Goal: Task Accomplishment & Management: Use online tool/utility

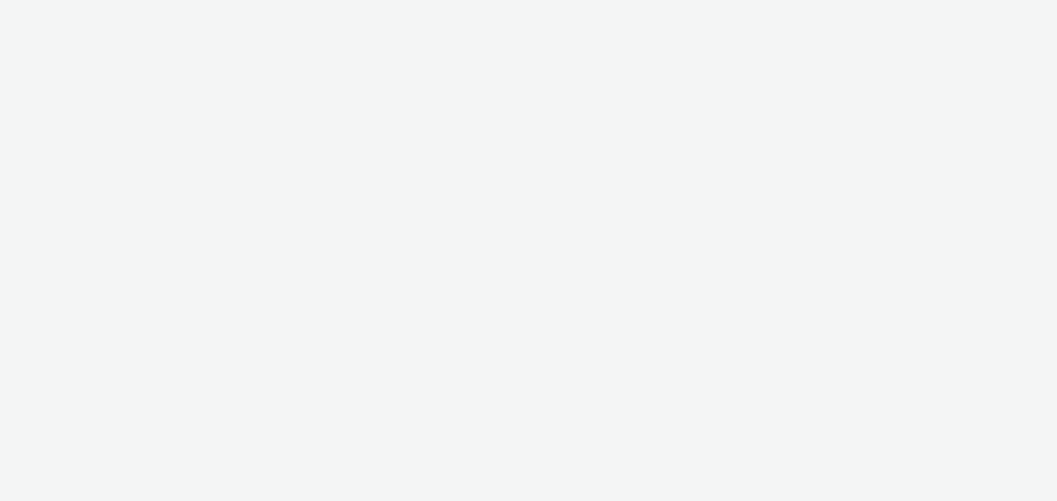
select select "9387901d-a129-43df-b0ef-f9e7dbeb676e"
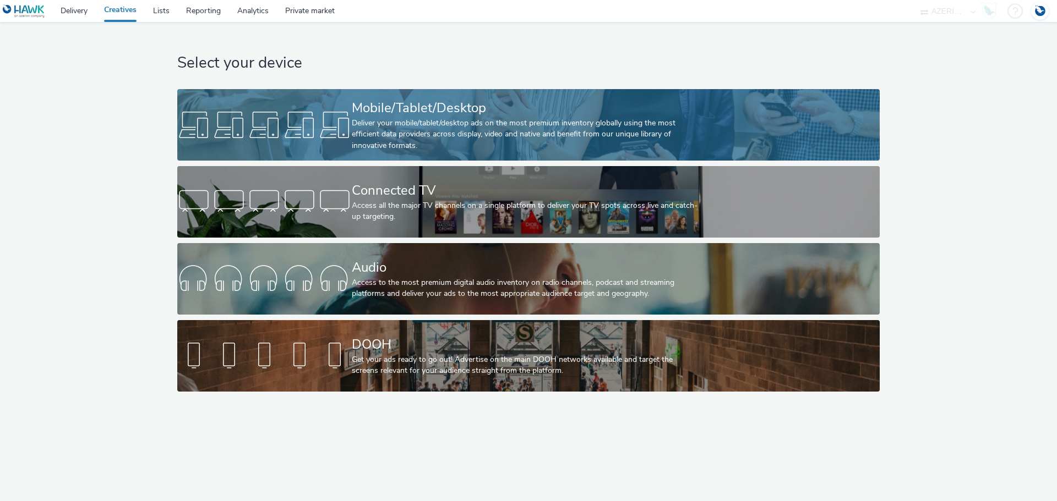
click at [375, 146] on div "Deliver your mobile/tablet/desktop ads on the most premium inventory globally u…" at bounding box center [526, 135] width 349 height 34
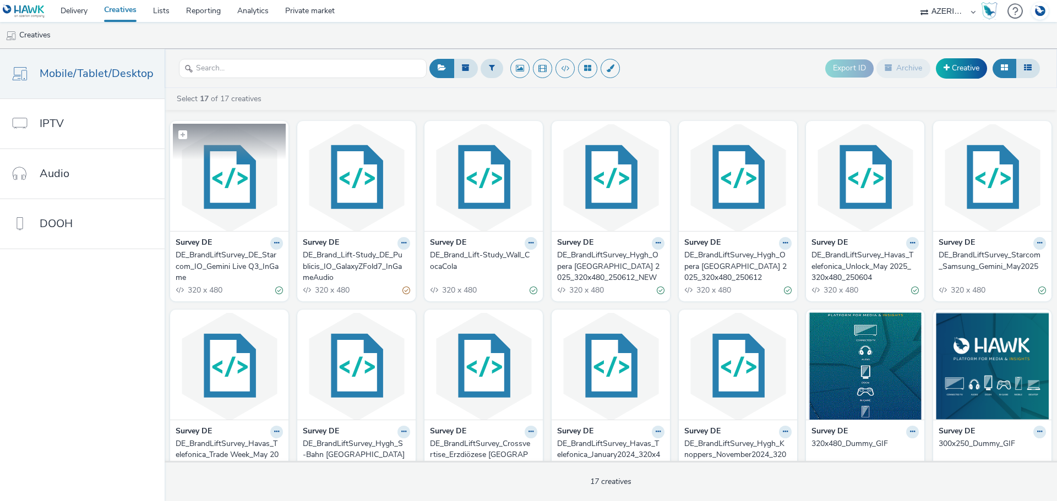
click at [253, 214] on img at bounding box center [229, 177] width 113 height 107
click at [492, 255] on div "DE_Brand_Lift-Study_Wall_CocaCola" at bounding box center [481, 261] width 103 height 23
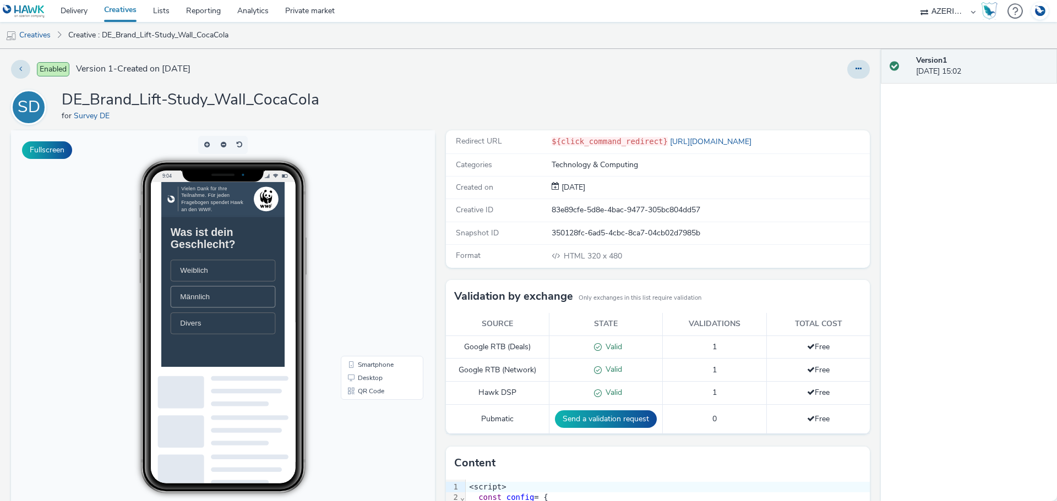
click at [254, 352] on li "Männlich" at bounding box center [249, 346] width 150 height 31
click at [261, 331] on li "30 – 39 Jahre" at bounding box center [249, 328] width 150 height 31
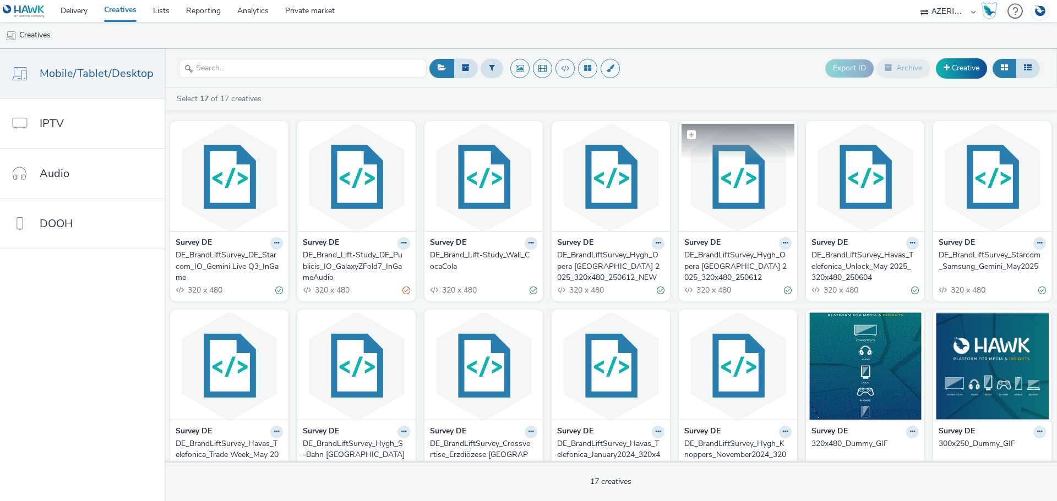
click at [719, 189] on img at bounding box center [737, 177] width 113 height 107
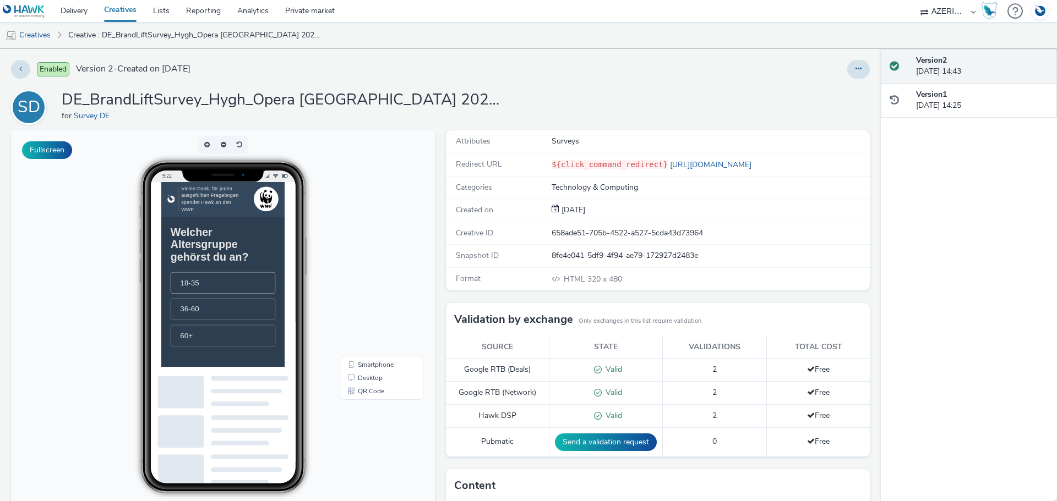
click at [225, 334] on li "18-35" at bounding box center [249, 326] width 150 height 31
click at [228, 324] on li "Nie" at bounding box center [249, 308] width 150 height 31
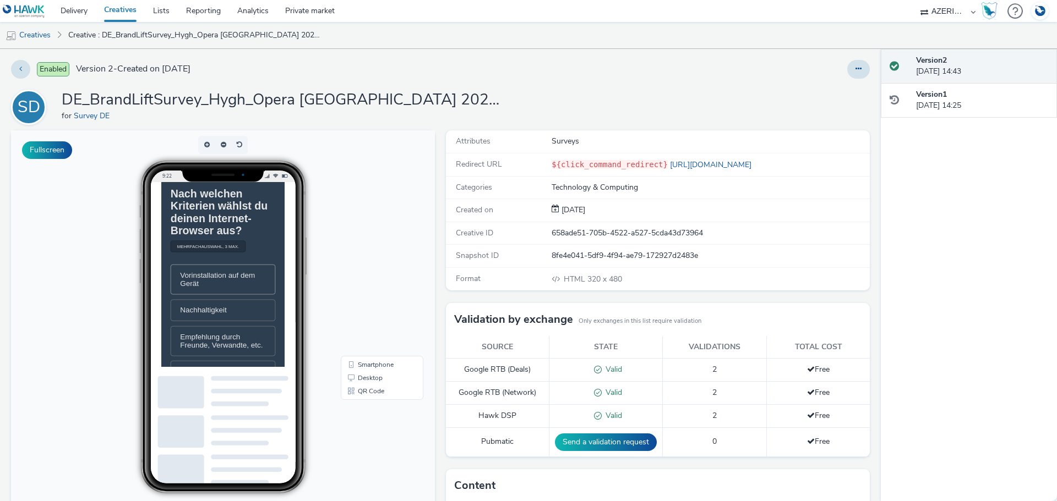
click at [226, 333] on span "Vorinstallation auf dem Gerät" at bounding box center [249, 321] width 122 height 24
click at [234, 371] on span "Nachhaltigkeit" at bounding box center [221, 365] width 67 height 12
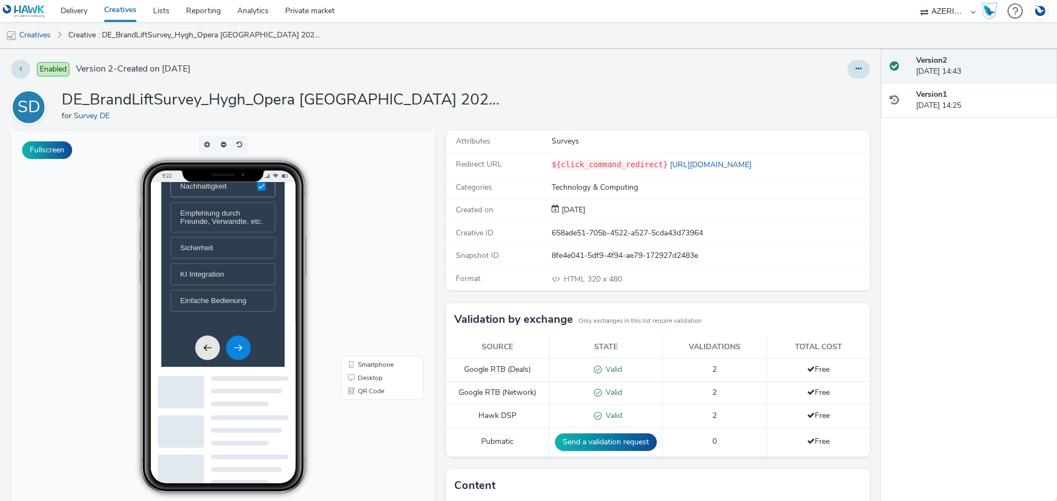
scroll to position [353, 0]
click at [272, 340] on icon "Next" at bounding box center [271, 342] width 13 height 13
click at [252, 300] on li "Microsoft Edge" at bounding box center [249, 285] width 150 height 31
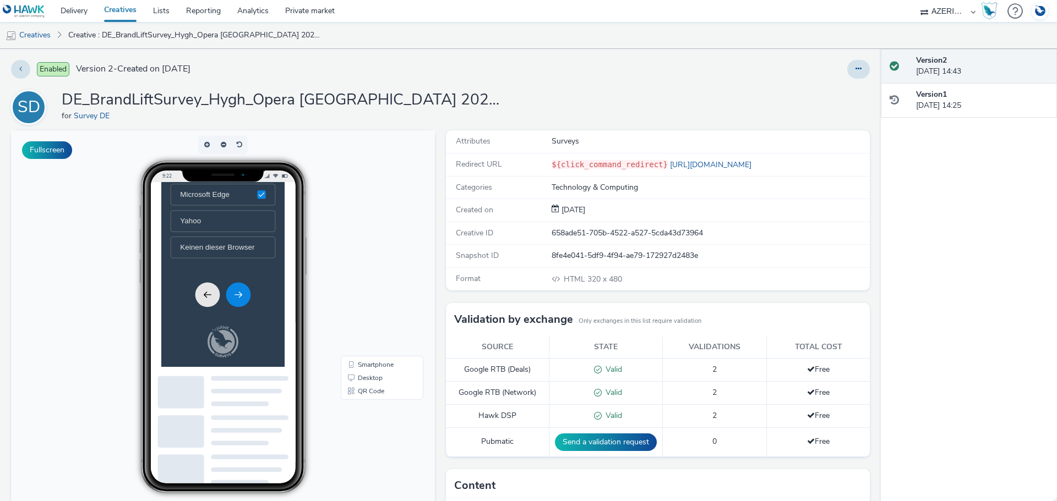
click at [273, 344] on icon "Next" at bounding box center [271, 343] width 13 height 13
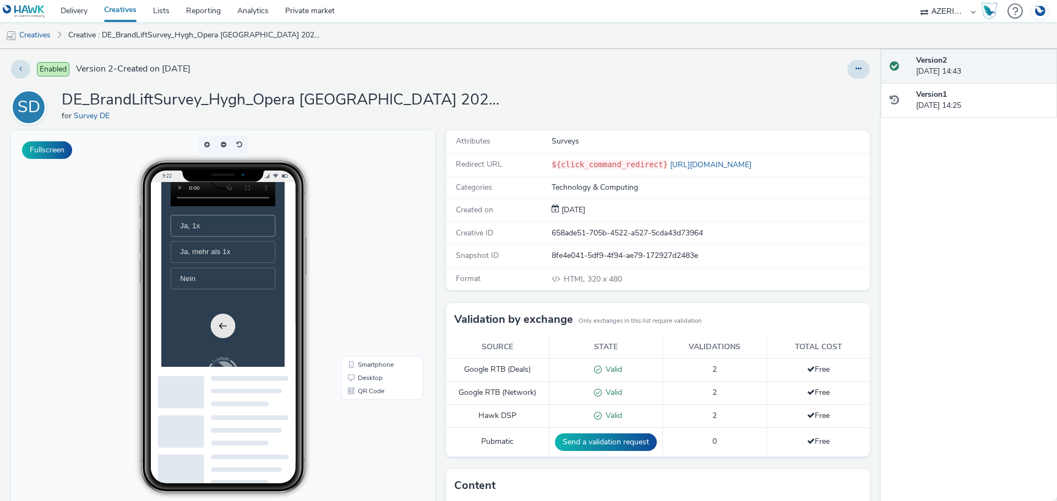
scroll to position [220, 0]
click at [236, 240] on li "Ja, 1x" at bounding box center [249, 225] width 150 height 31
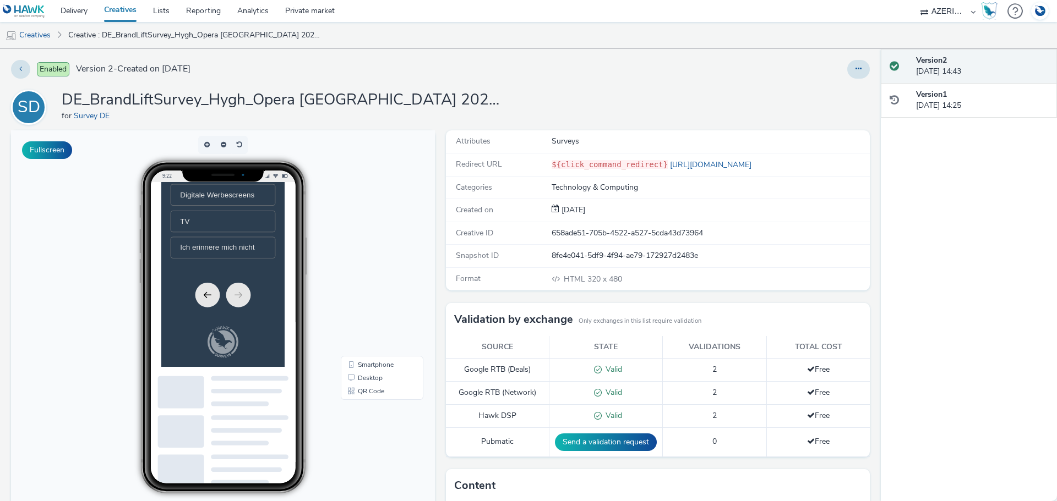
scroll to position [0, 0]
click at [245, 287] on span "Digitale Werbescreens" at bounding box center [241, 281] width 106 height 12
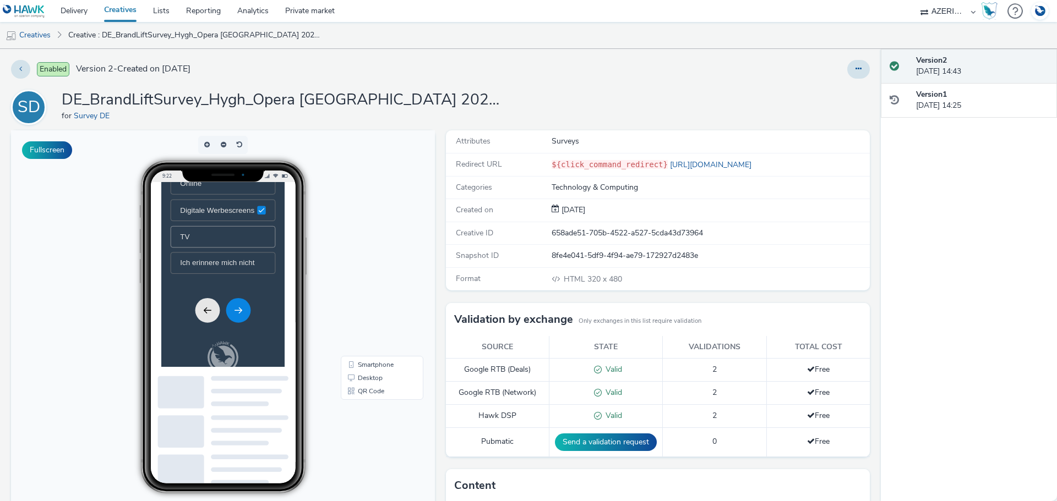
scroll to position [244, 0]
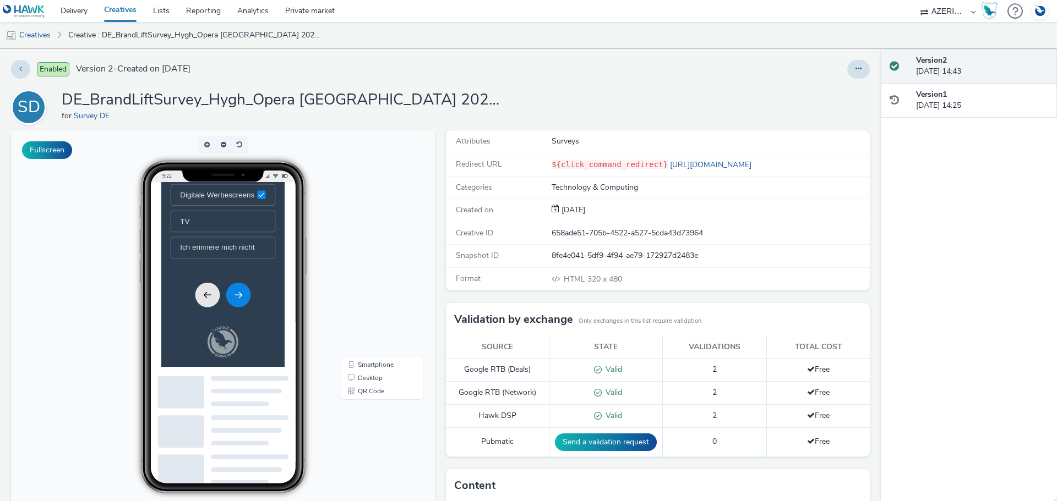
click at [280, 352] on button "Next" at bounding box center [271, 343] width 35 height 35
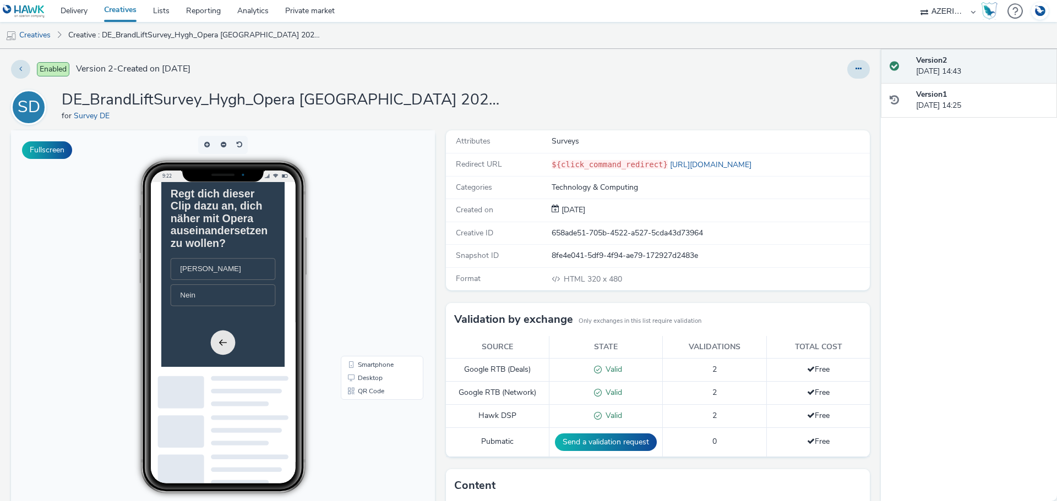
scroll to position [110, 0]
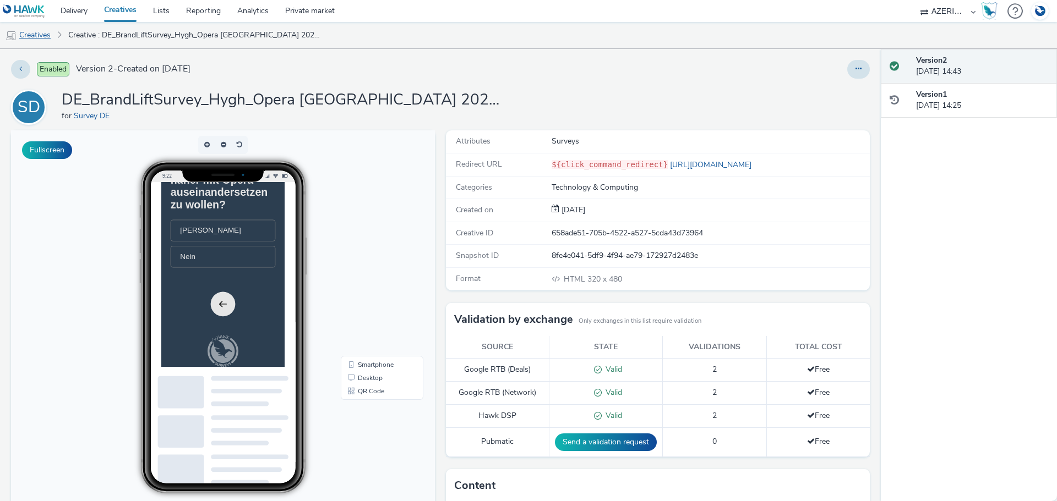
click at [30, 41] on link "Creatives" at bounding box center [28, 35] width 56 height 26
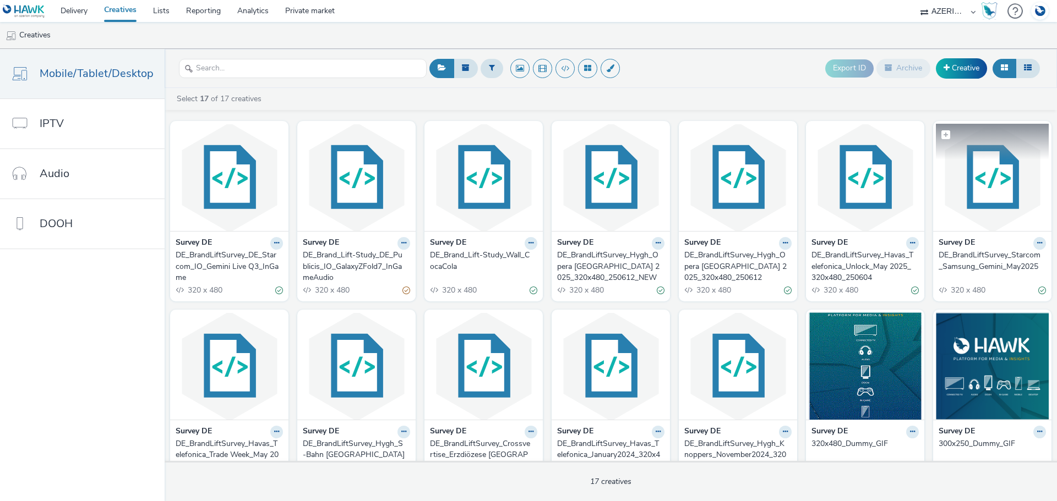
click at [959, 178] on img at bounding box center [991, 177] width 113 height 107
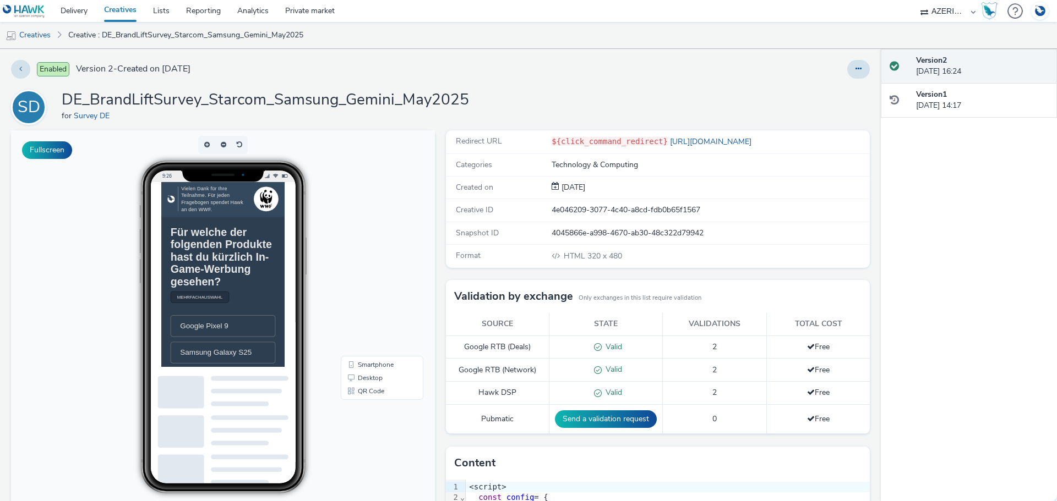
click at [255, 275] on h1 "Für welche der folgenden Produkte hast du kürzlich In-Game-Werbung gesehen?" at bounding box center [249, 289] width 150 height 88
click at [39, 32] on link "Creatives" at bounding box center [28, 35] width 56 height 26
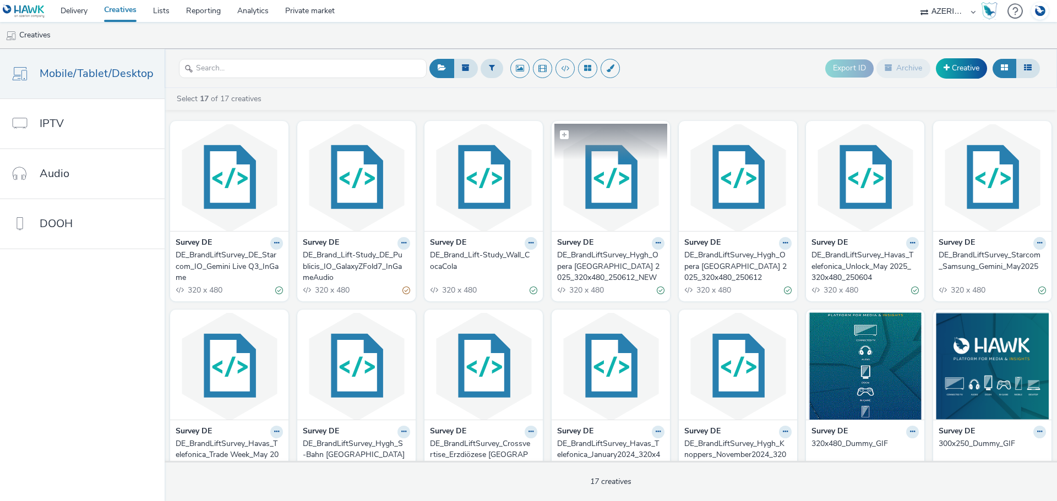
click at [625, 189] on img at bounding box center [610, 177] width 113 height 107
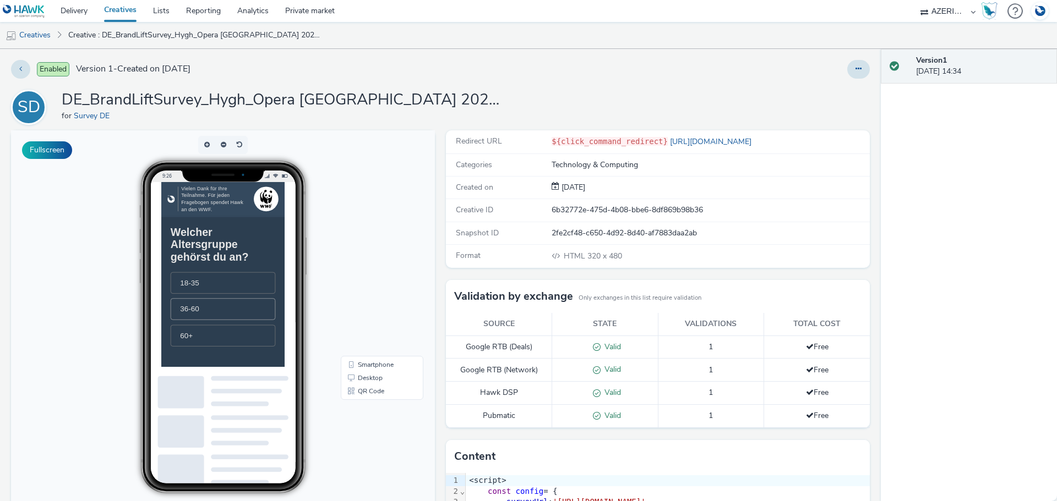
click at [243, 370] on li "36-60" at bounding box center [249, 363] width 150 height 31
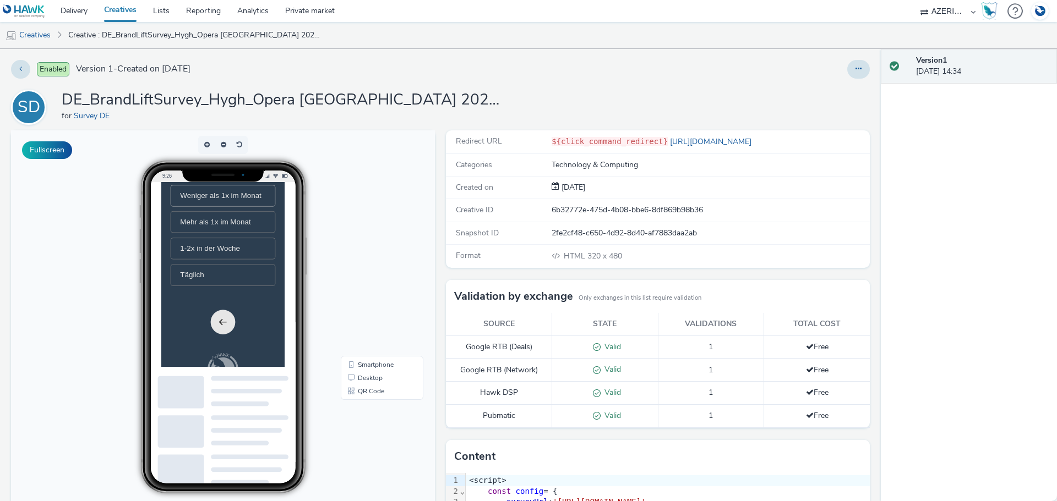
scroll to position [110, 0]
click at [29, 39] on link "Creatives" at bounding box center [28, 35] width 56 height 26
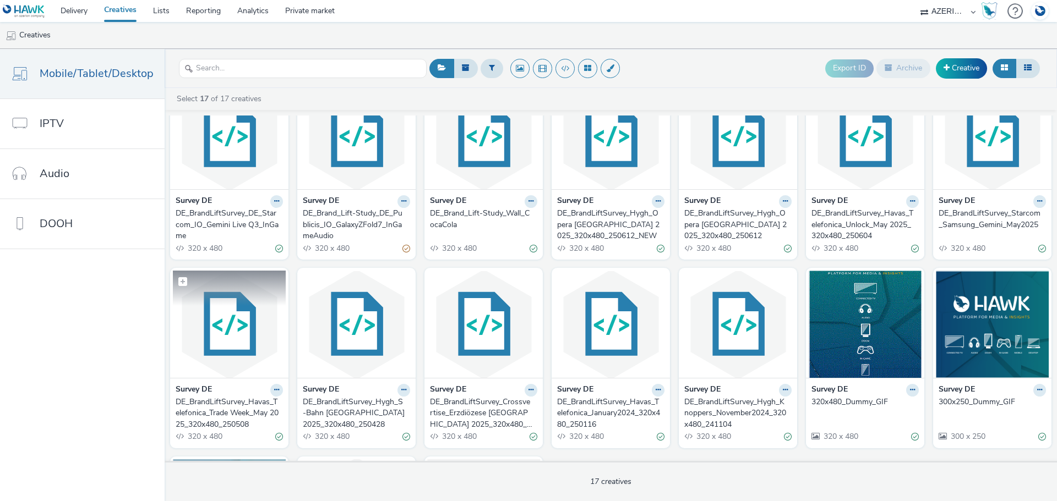
scroll to position [110, 0]
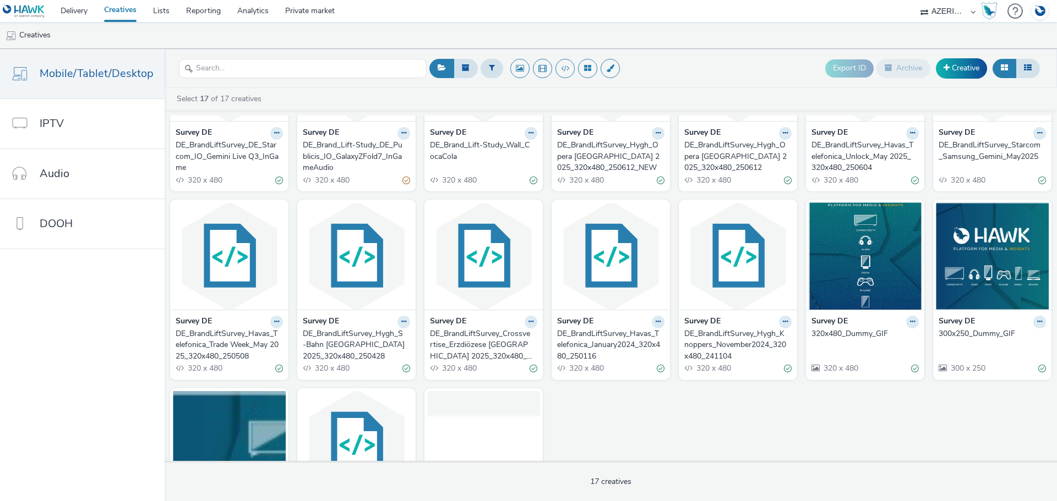
click at [209, 343] on div "DE_BrandLiftSurvey_Havas_Telefonica_Trade Week_May 2025_320x480_250508" at bounding box center [227, 346] width 103 height 34
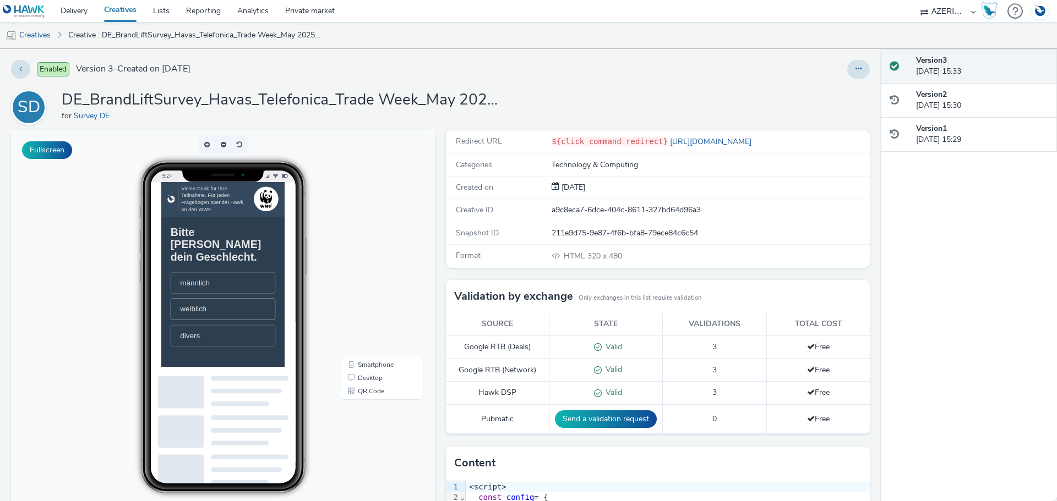
scroll to position [55, 0]
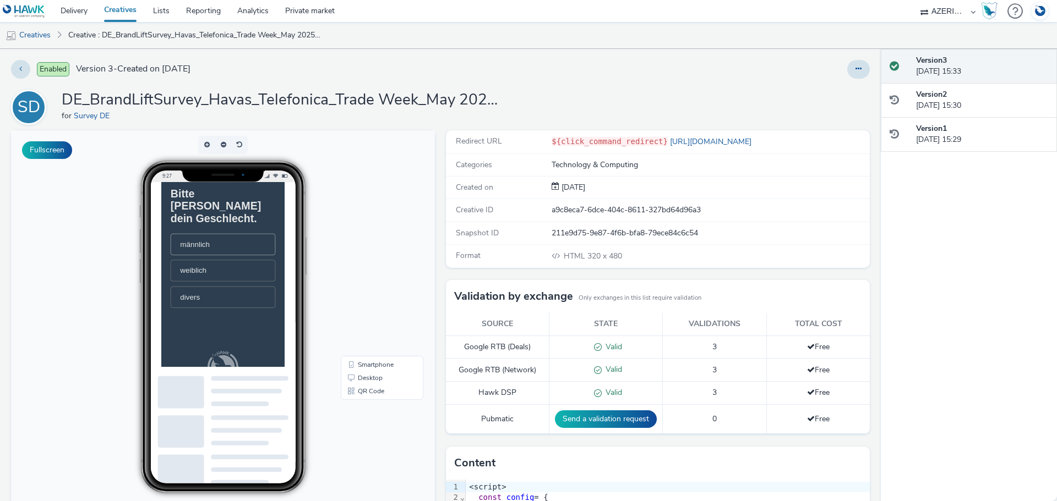
click at [239, 256] on li "männlich" at bounding box center [249, 271] width 150 height 31
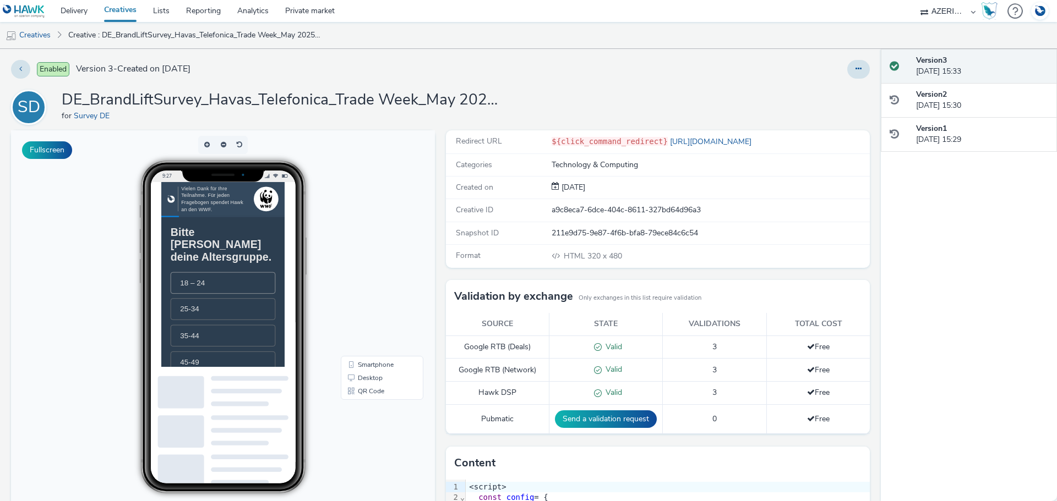
click at [240, 319] on li "18 – 24" at bounding box center [249, 326] width 150 height 31
click at [229, 393] on li "Nein" at bounding box center [249, 381] width 150 height 31
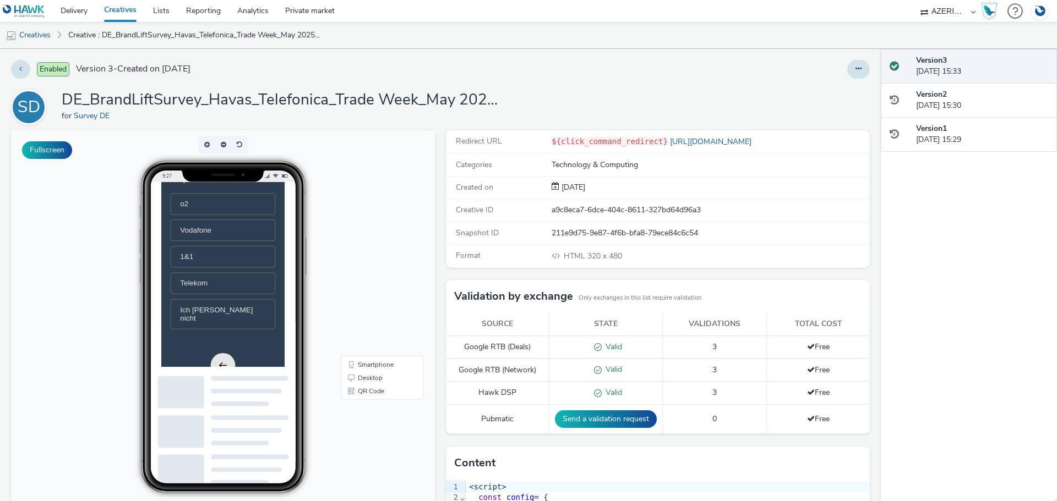
scroll to position [275, 0]
click at [242, 300] on li "1&1" at bounding box center [249, 285] width 150 height 31
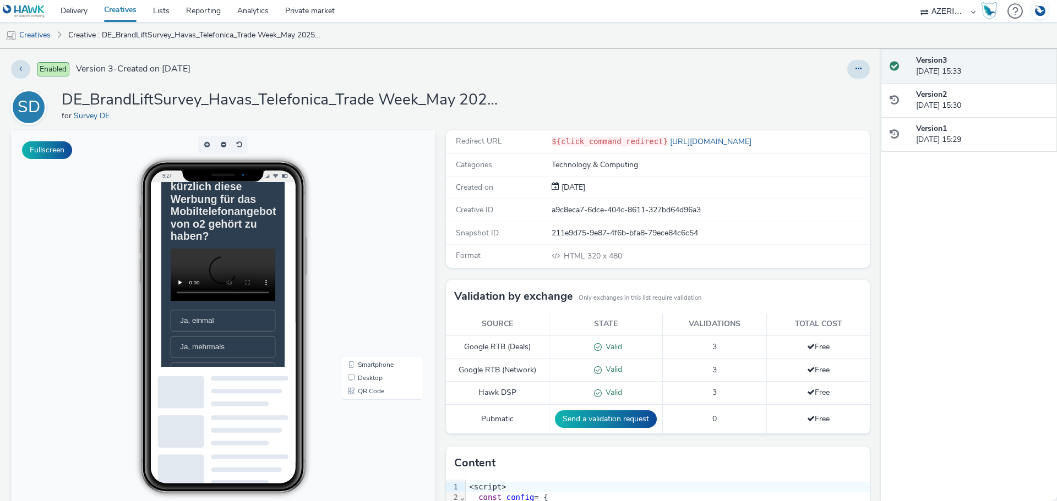
scroll to position [165, 0]
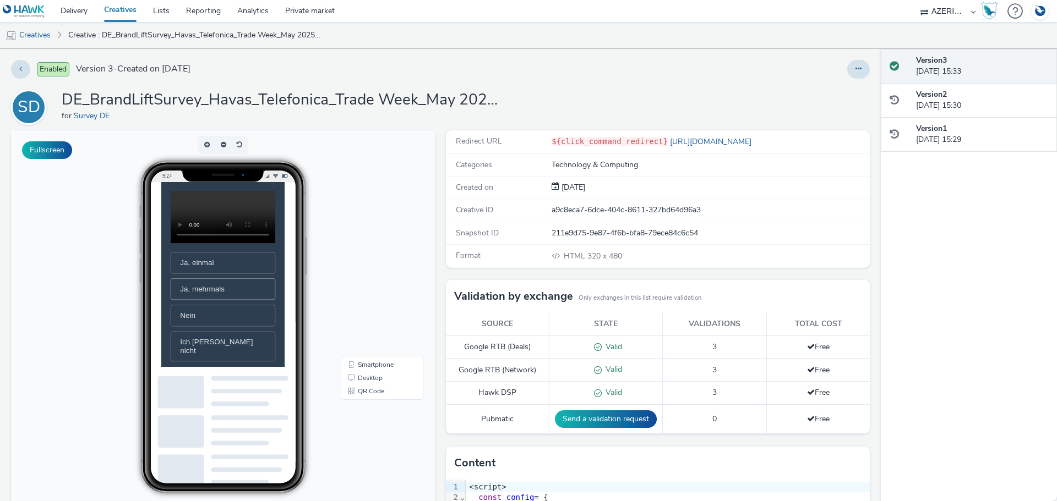
click at [236, 341] on span "Ja, mehrmals" at bounding box center [219, 335] width 63 height 12
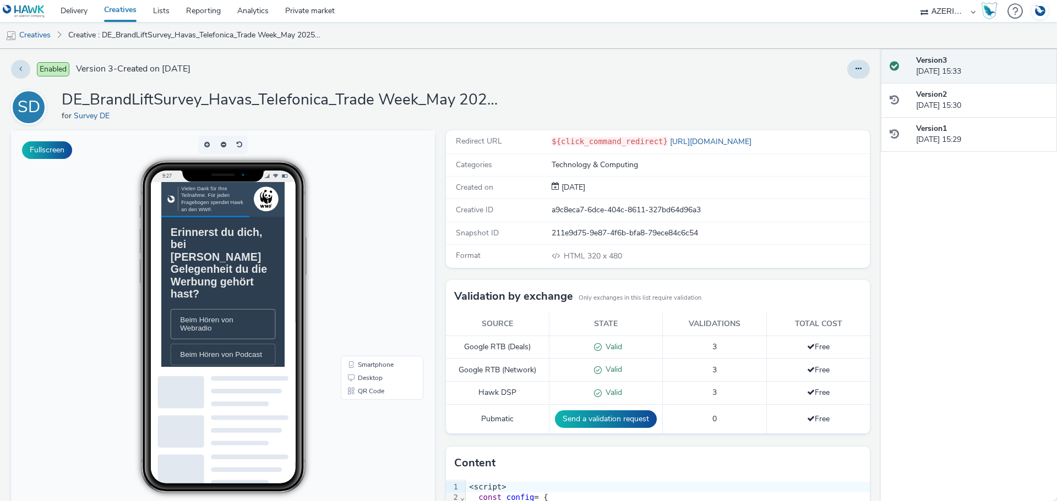
scroll to position [55, 0]
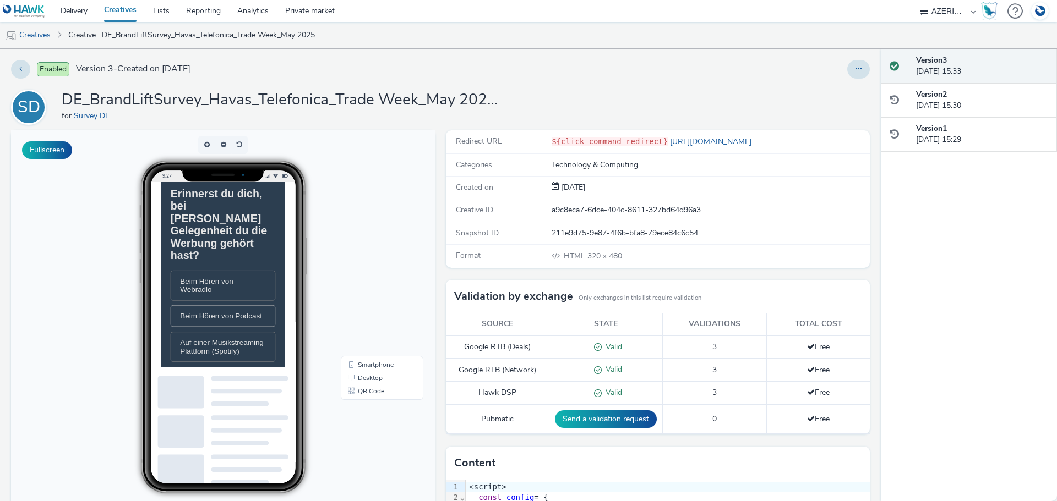
click at [249, 374] on span "Beim Hören von Podcast" at bounding box center [246, 374] width 117 height 12
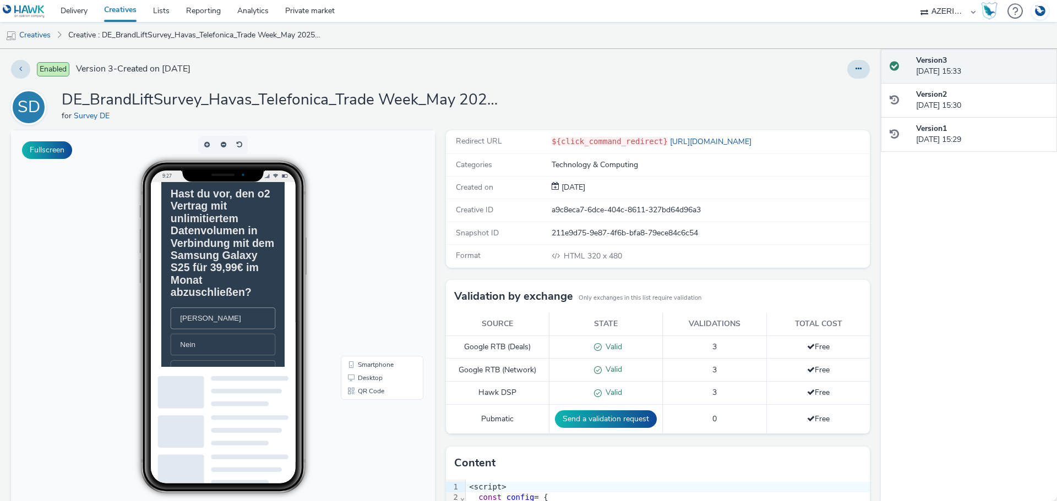
click at [245, 392] on li "[PERSON_NAME]" at bounding box center [249, 377] width 150 height 31
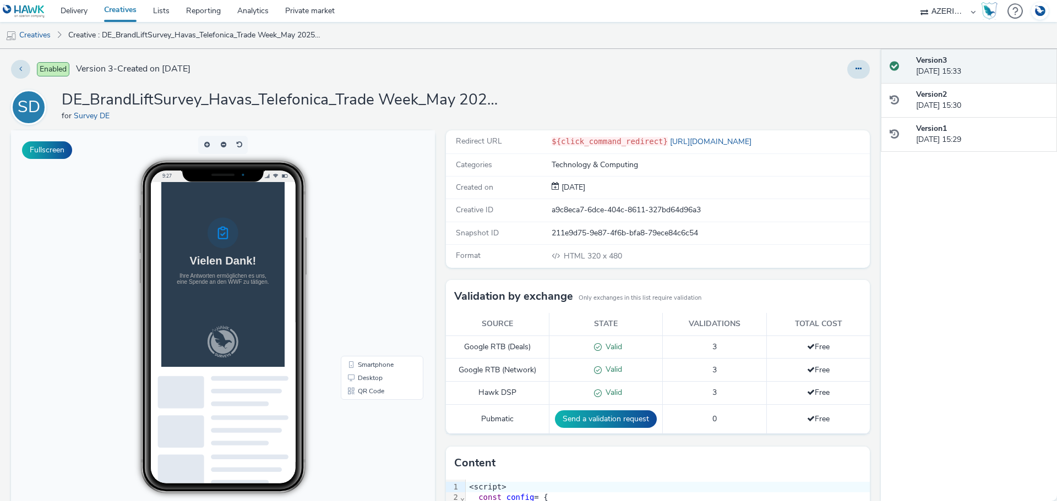
scroll to position [0, 0]
